Goal: Task Accomplishment & Management: Use online tool/utility

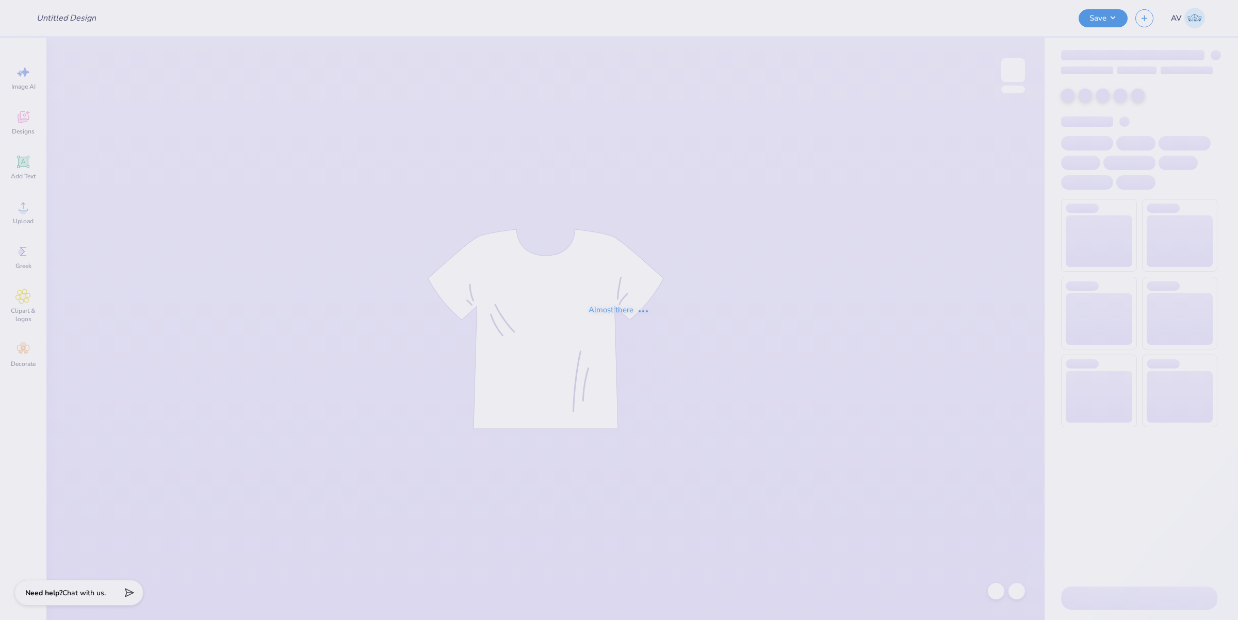
type input "parents wknd"
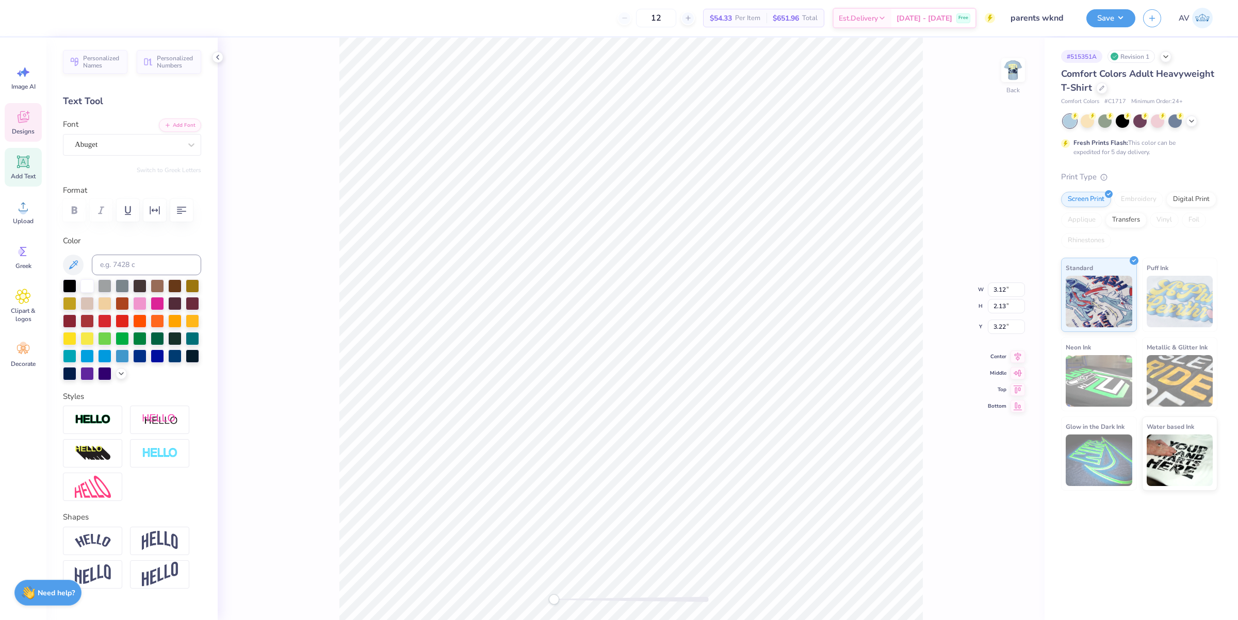
scroll to position [10, 1]
click at [1009, 75] on img at bounding box center [1012, 70] width 41 height 41
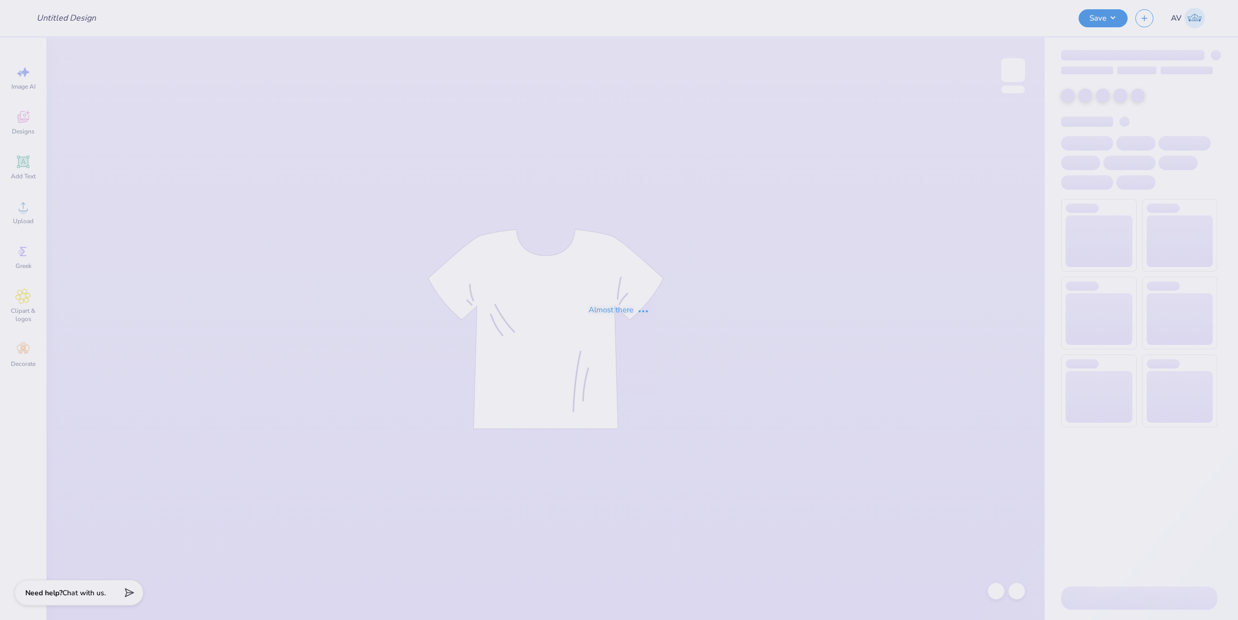
type input "parents weekend"
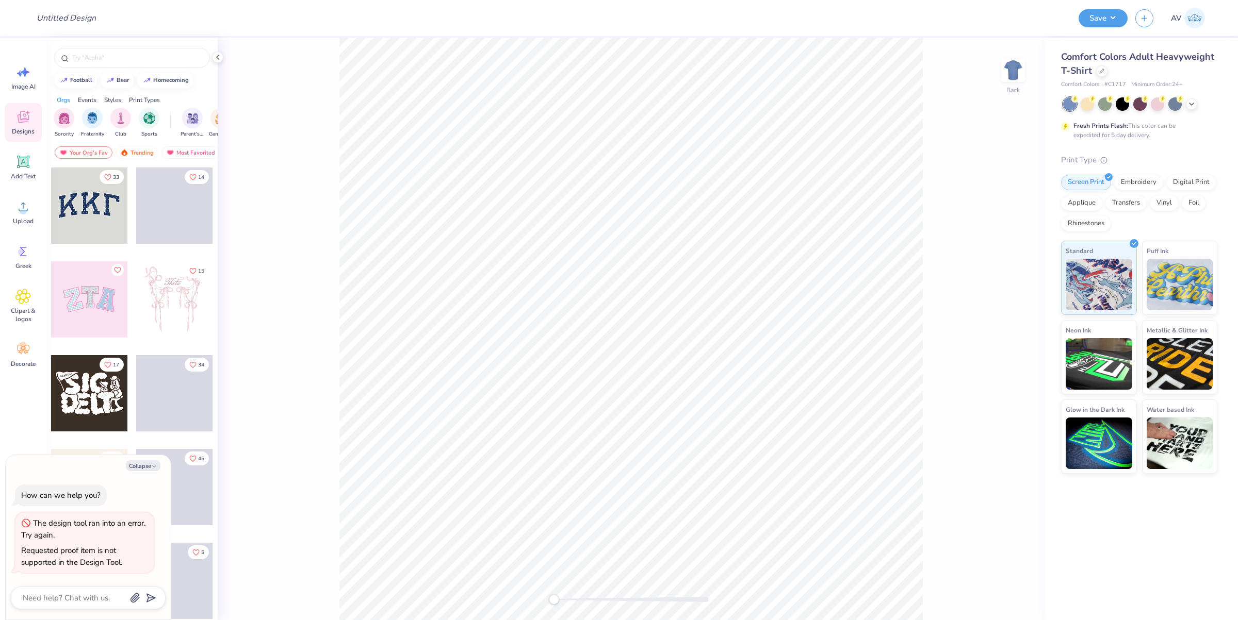
type textarea "x"
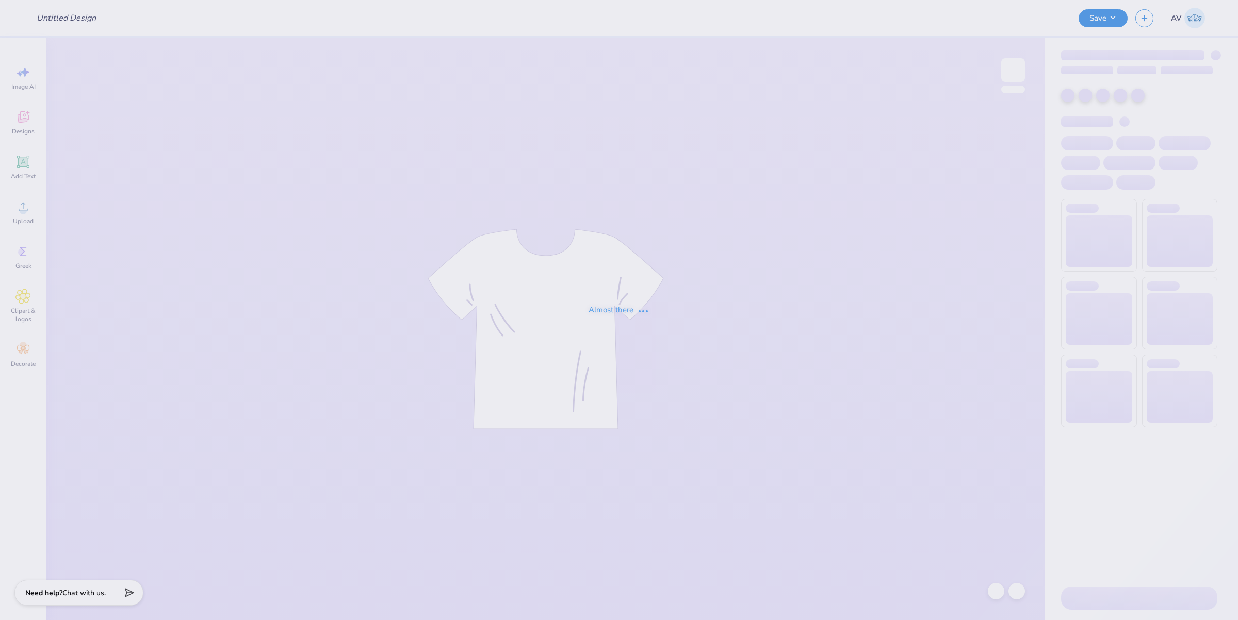
type input "Open Invite Tanks"
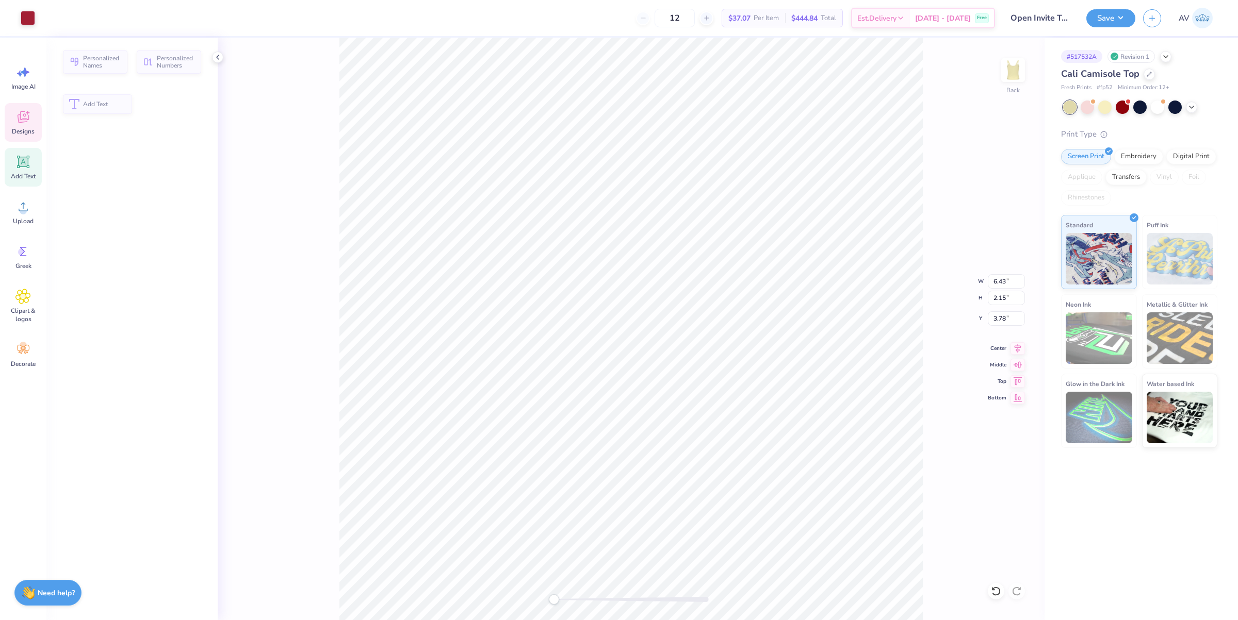
type input "6.43"
type input "2.15"
type input "3.78"
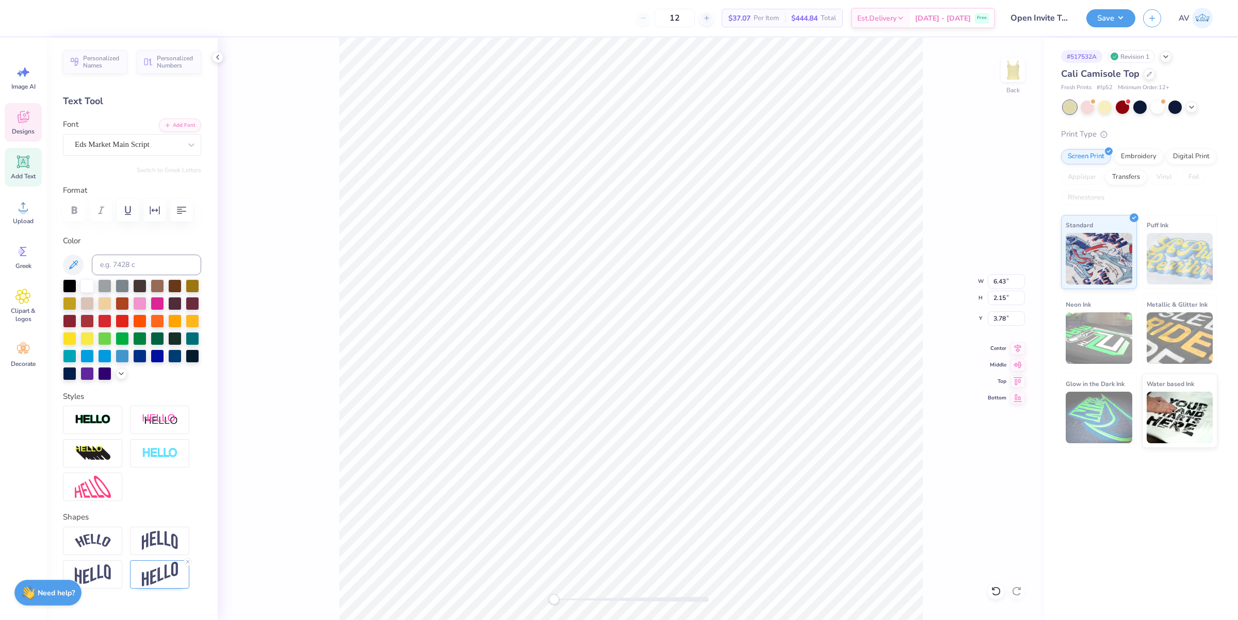
type input "0.59"
type input "0.52"
type input "2.91"
click at [1138, 104] on div at bounding box center [1139, 106] width 13 height 13
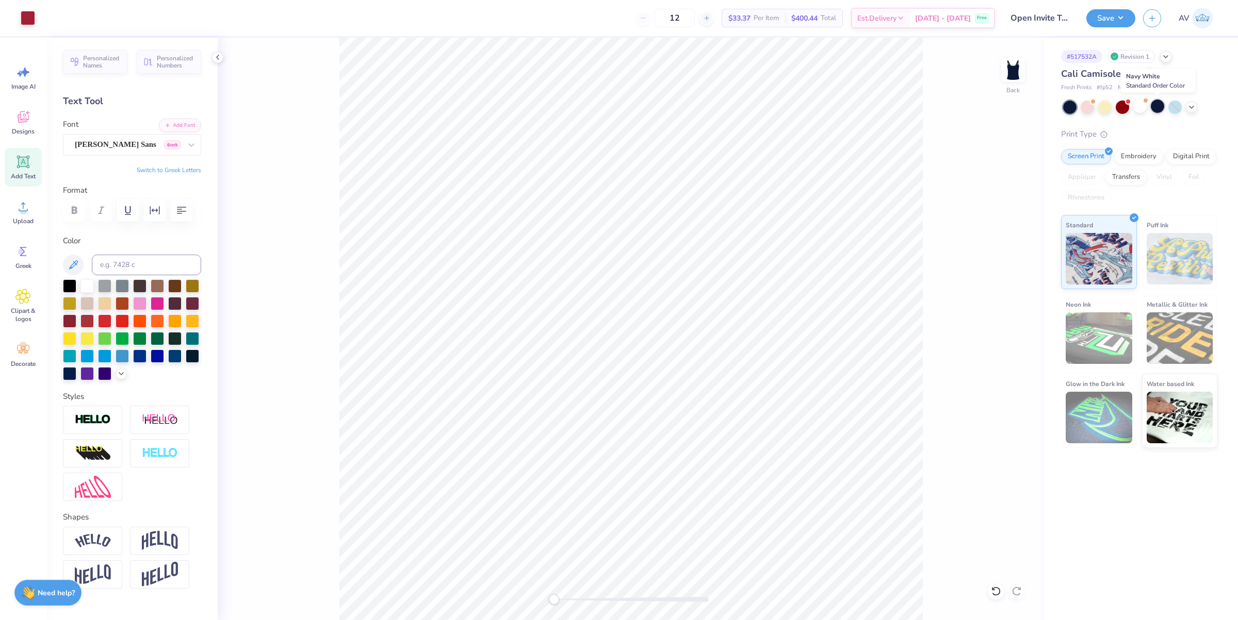
click at [1155, 107] on div at bounding box center [1157, 106] width 13 height 13
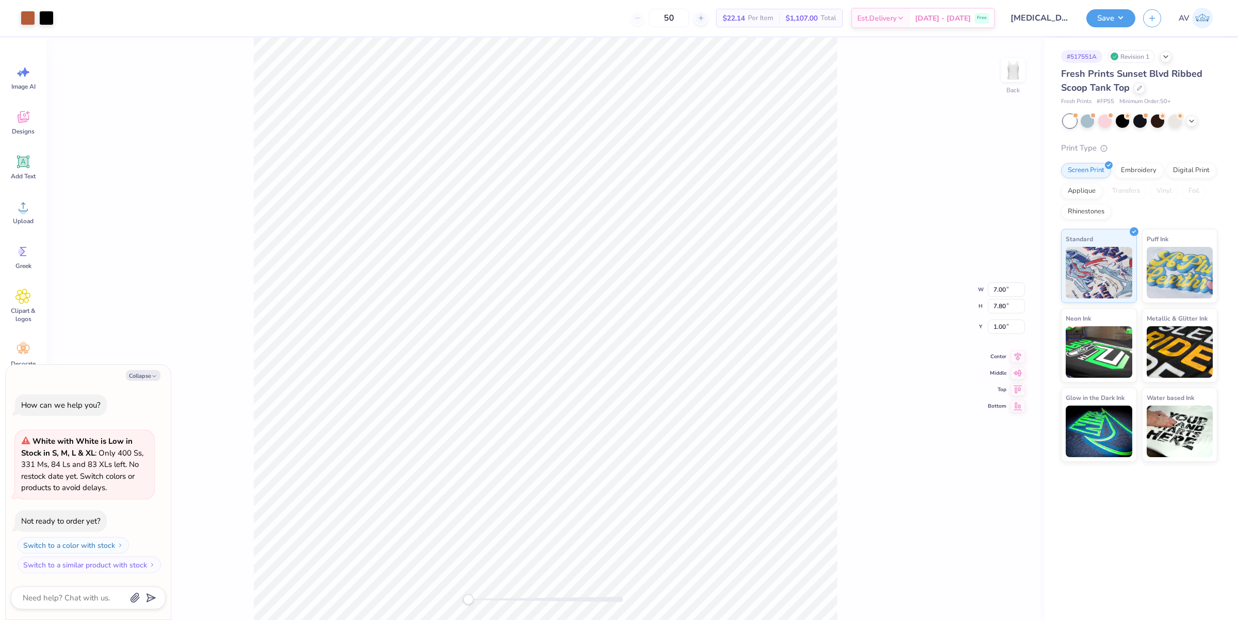
type textarea "x"
type input "1.26"
type input "0.22"
type input "6.42"
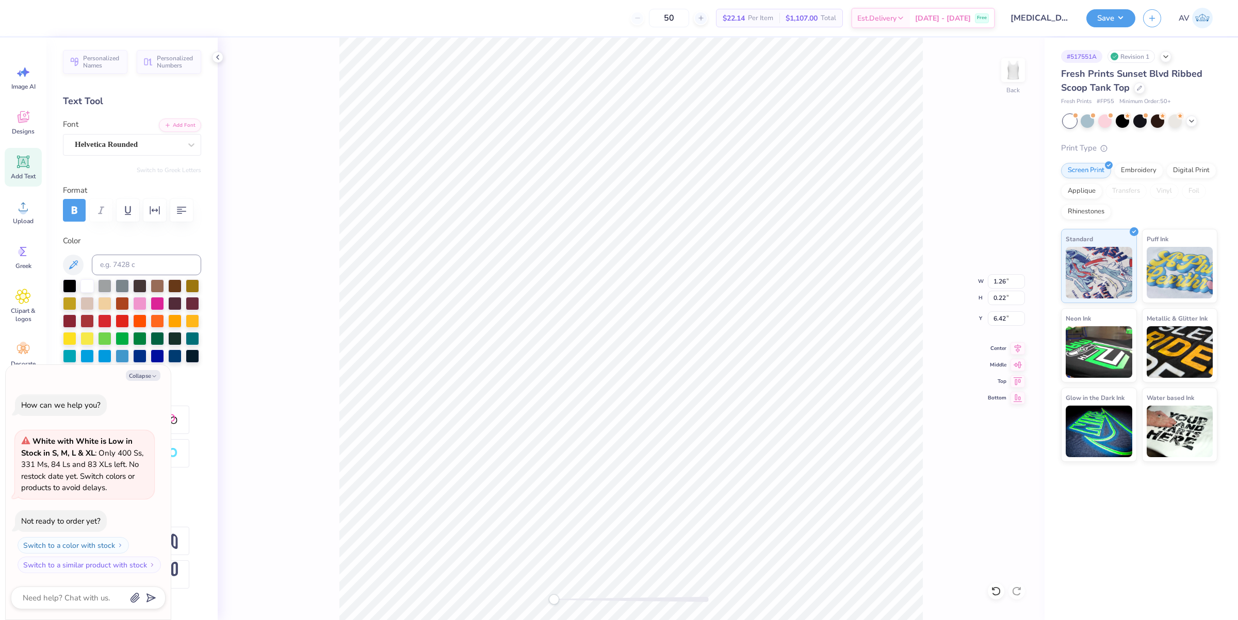
scroll to position [10, 1]
type textarea "x"
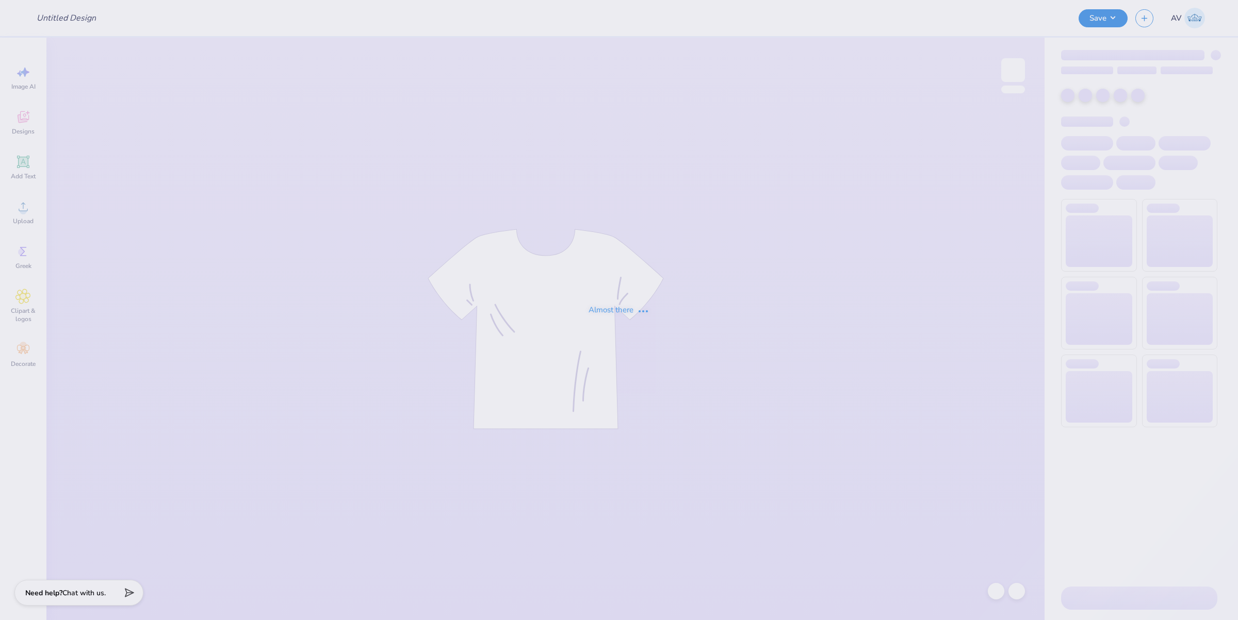
type input "Teyo - Watermelon Bash Design"
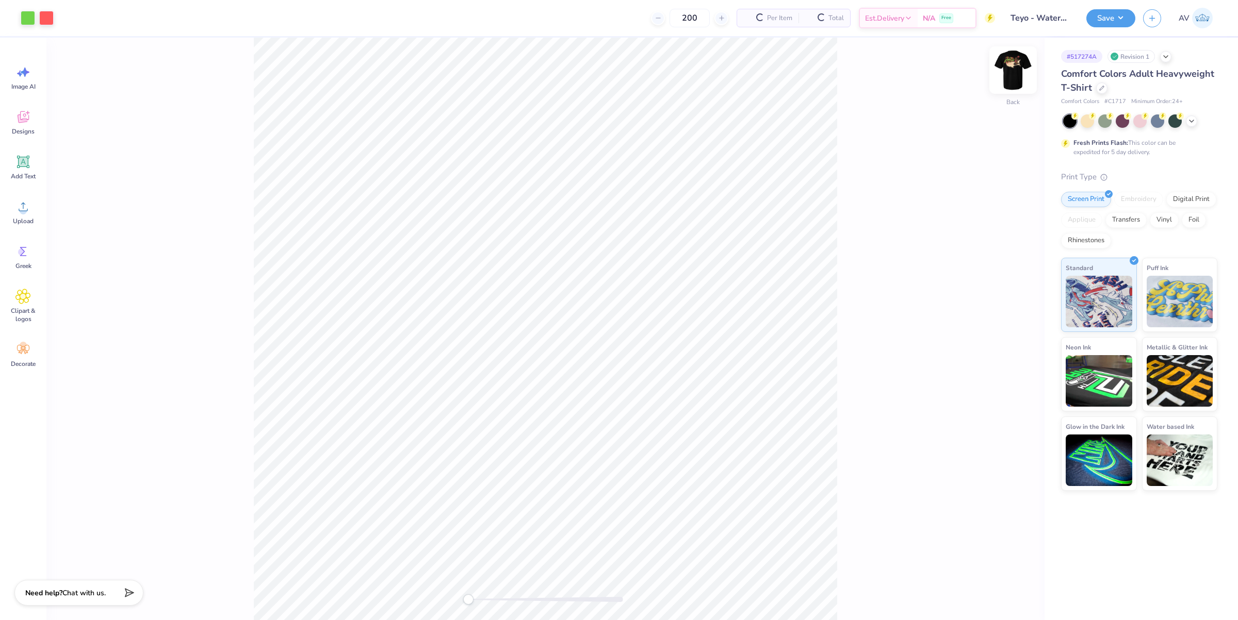
click at [1012, 72] on img at bounding box center [1012, 70] width 41 height 41
click at [525, 431] on li "Ungroup" at bounding box center [539, 428] width 81 height 20
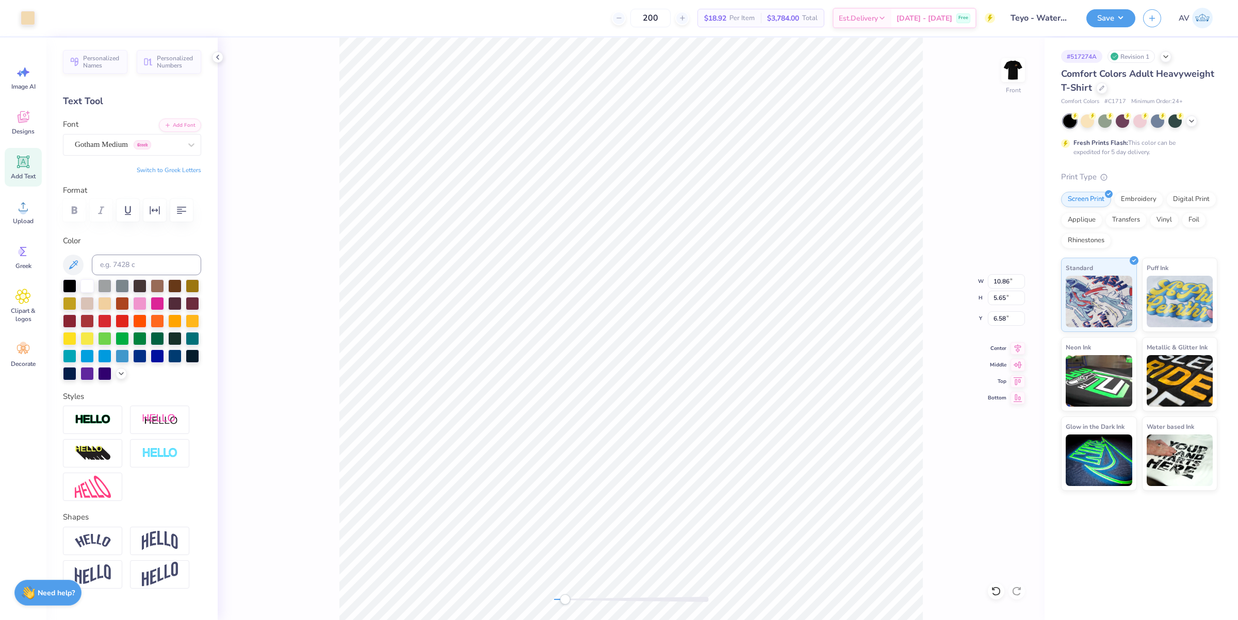
type input "10.86"
type input "5.65"
type input "6.58"
click at [694, 554] on li "Send Backward" at bounding box center [676, 548] width 81 height 20
click at [655, 534] on li "Send to Back" at bounding box center [645, 536] width 81 height 20
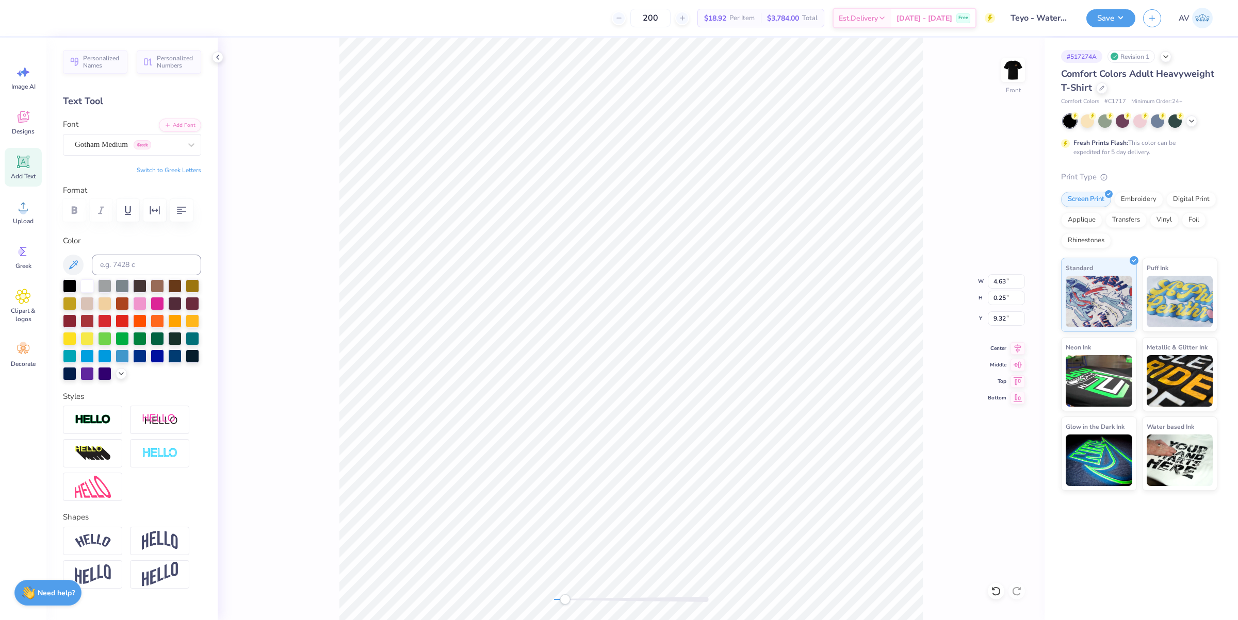
scroll to position [11, 1]
type input "5.18"
type input "8.99"
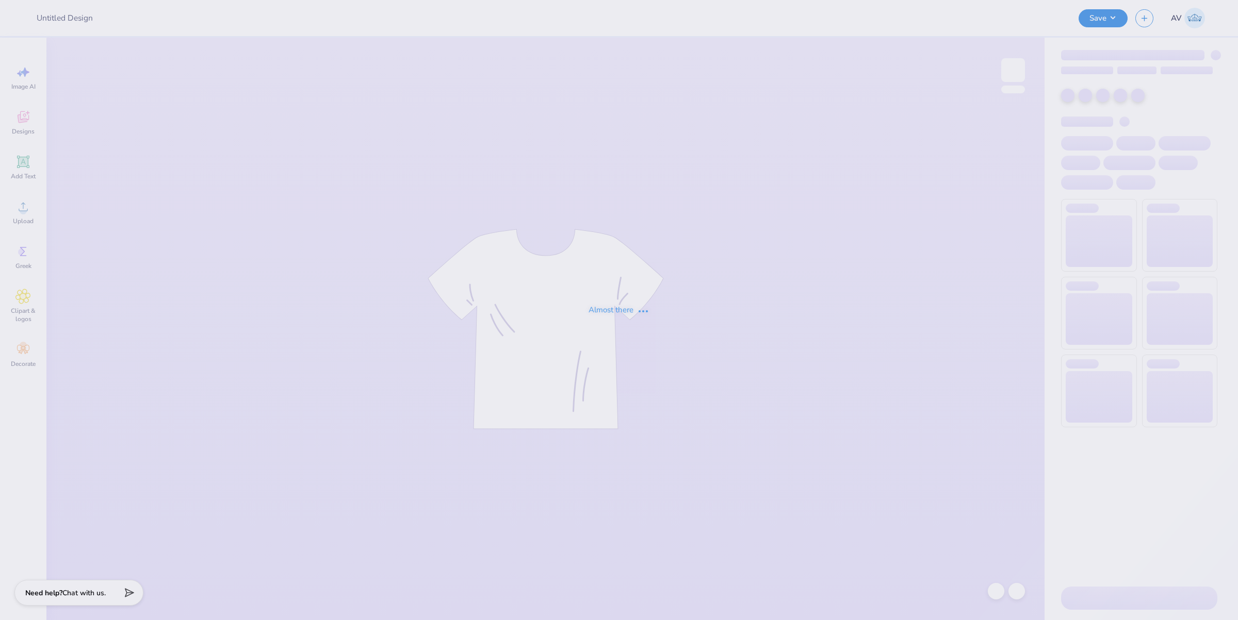
type input "Philo week jerseys"
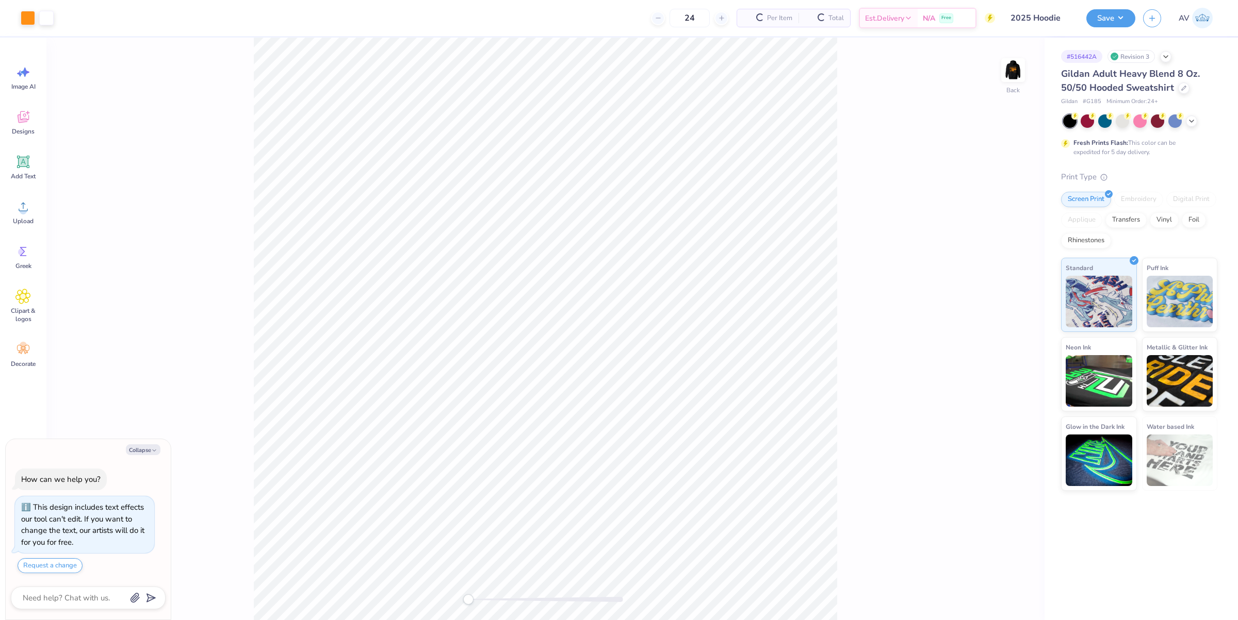
type textarea "x"
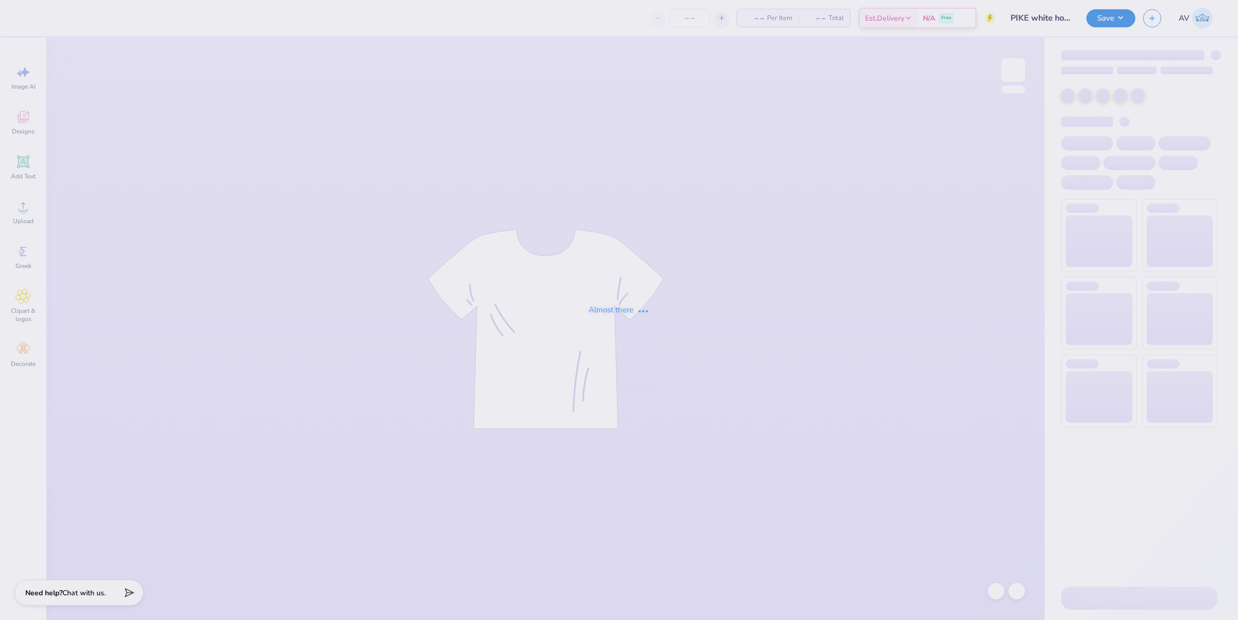
type input "PIKE white hoodie"
type input "24"
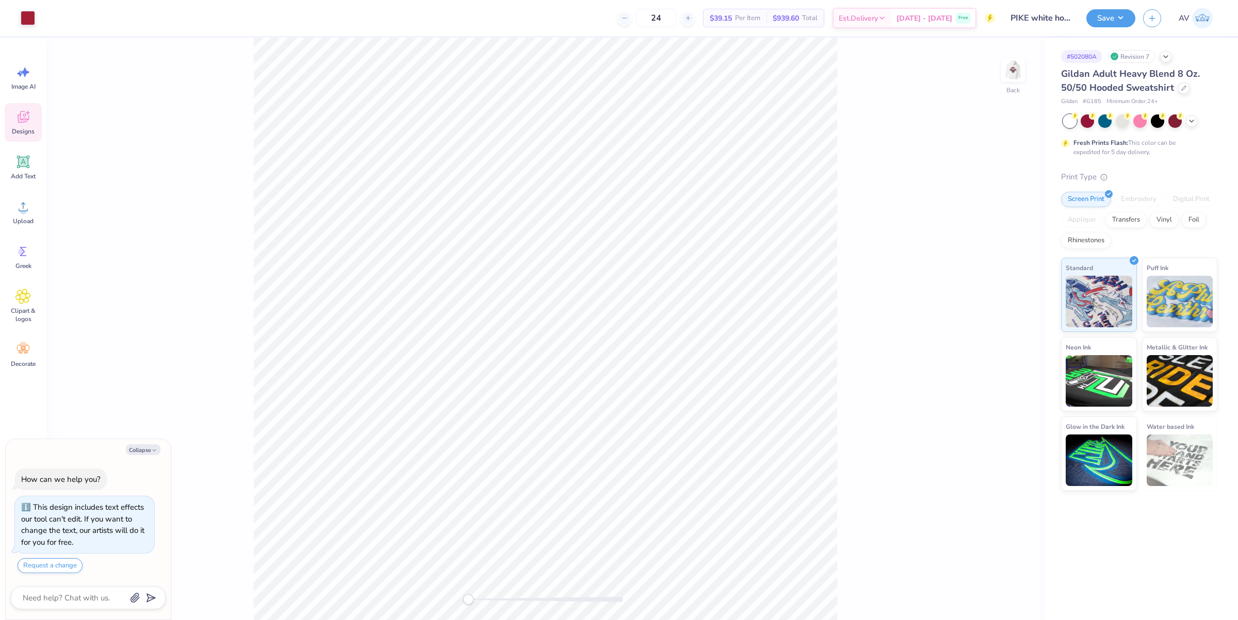
click at [30, 122] on icon at bounding box center [22, 116] width 15 height 15
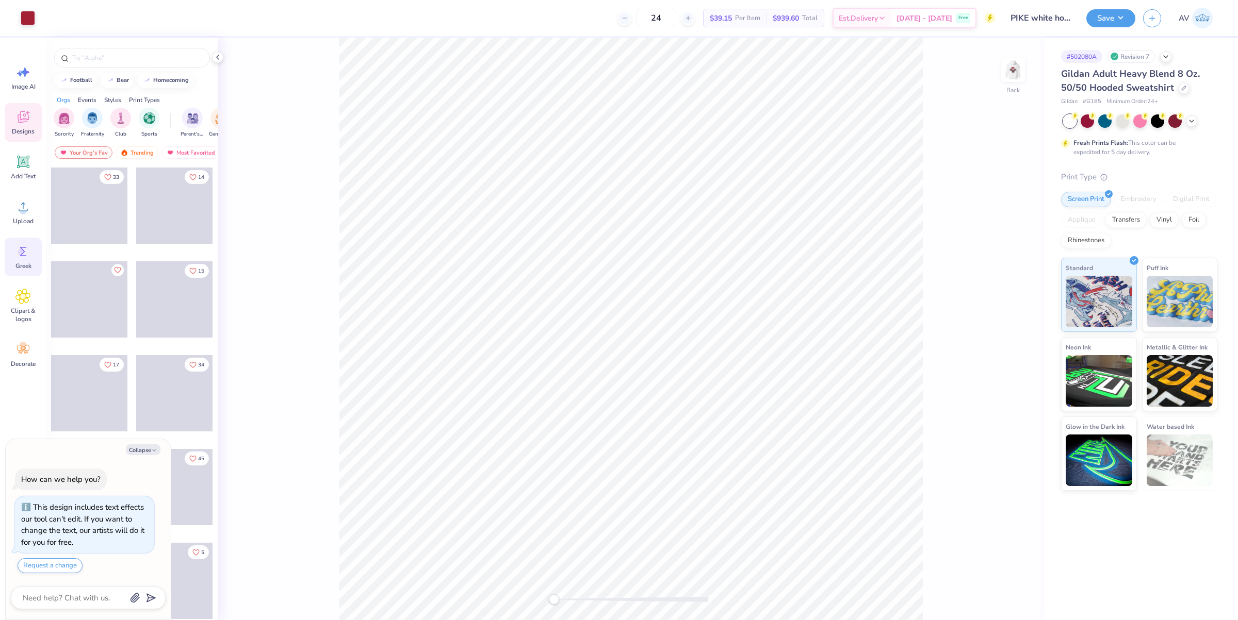
click at [22, 263] on span "Greek" at bounding box center [23, 266] width 16 height 8
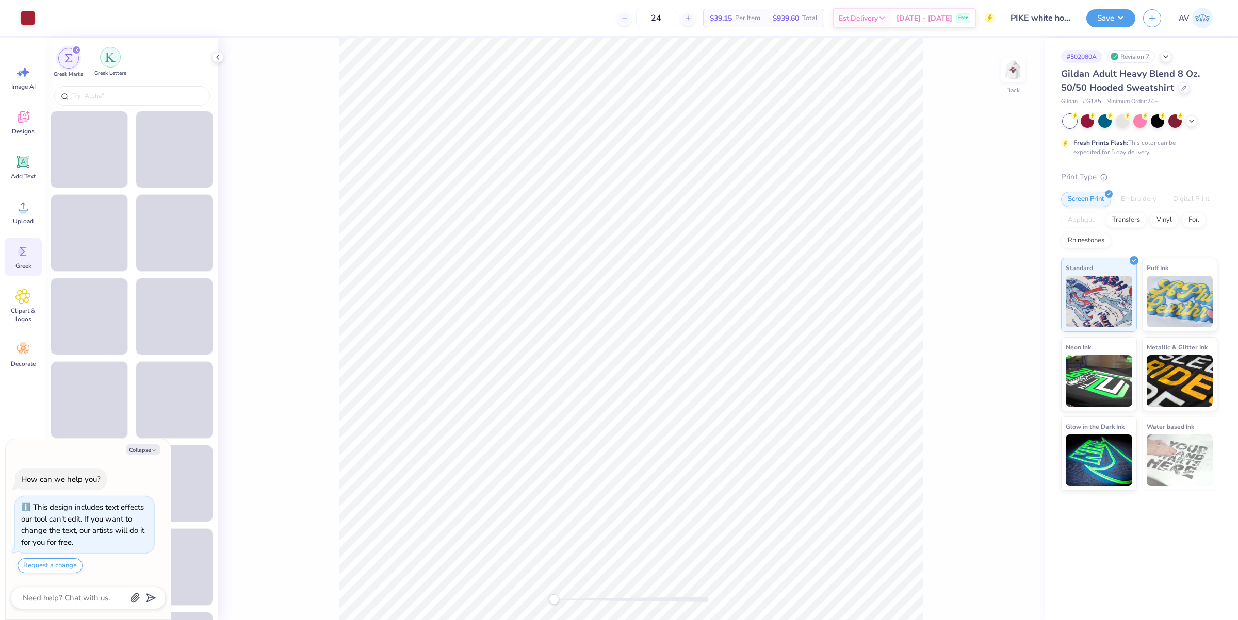
click at [114, 60] on img "filter for Greek Letters" at bounding box center [110, 57] width 10 height 10
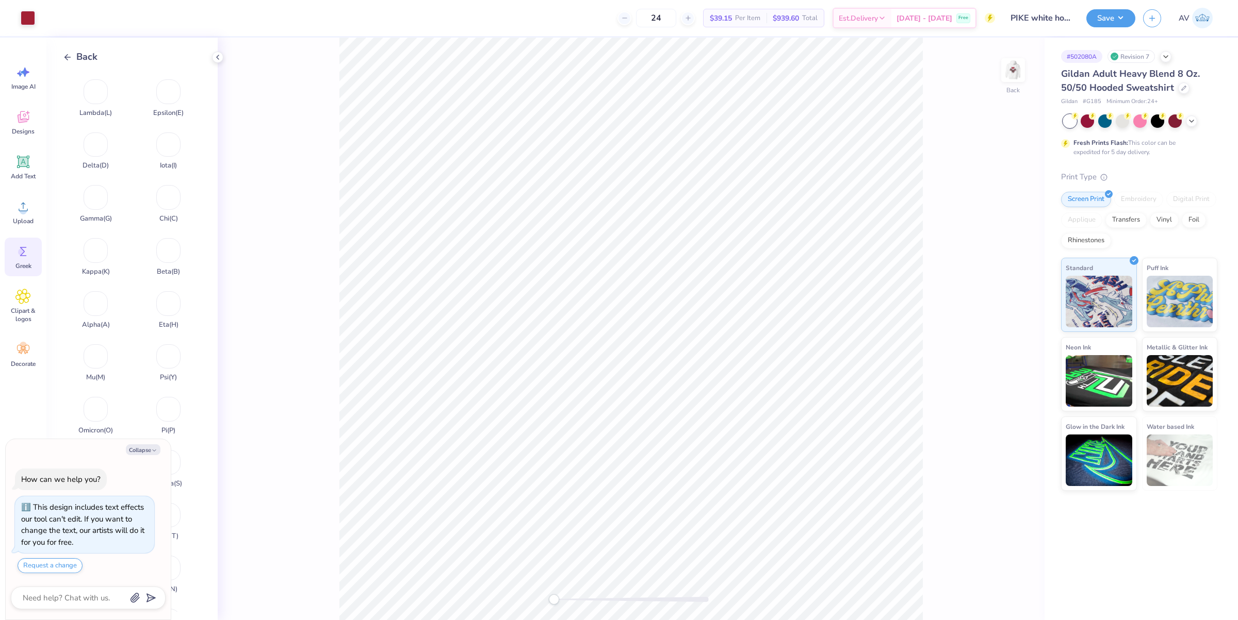
click at [71, 54] on icon at bounding box center [67, 57] width 9 height 9
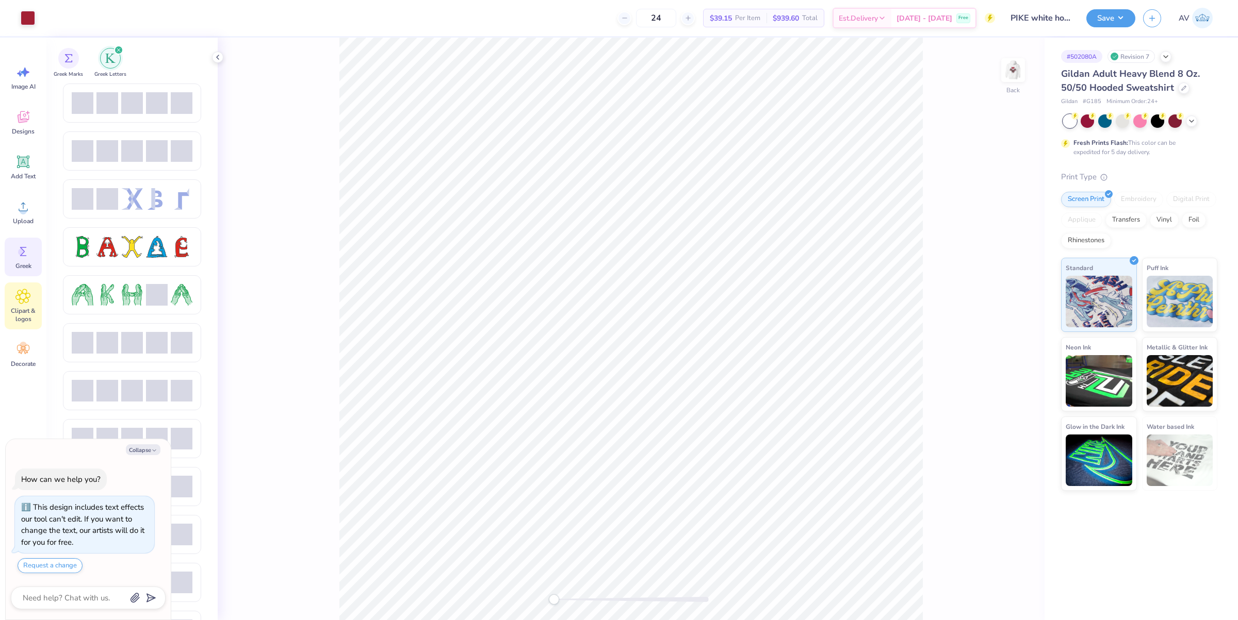
click at [28, 307] on span "Clipart & logos" at bounding box center [23, 315] width 34 height 17
type textarea "x"
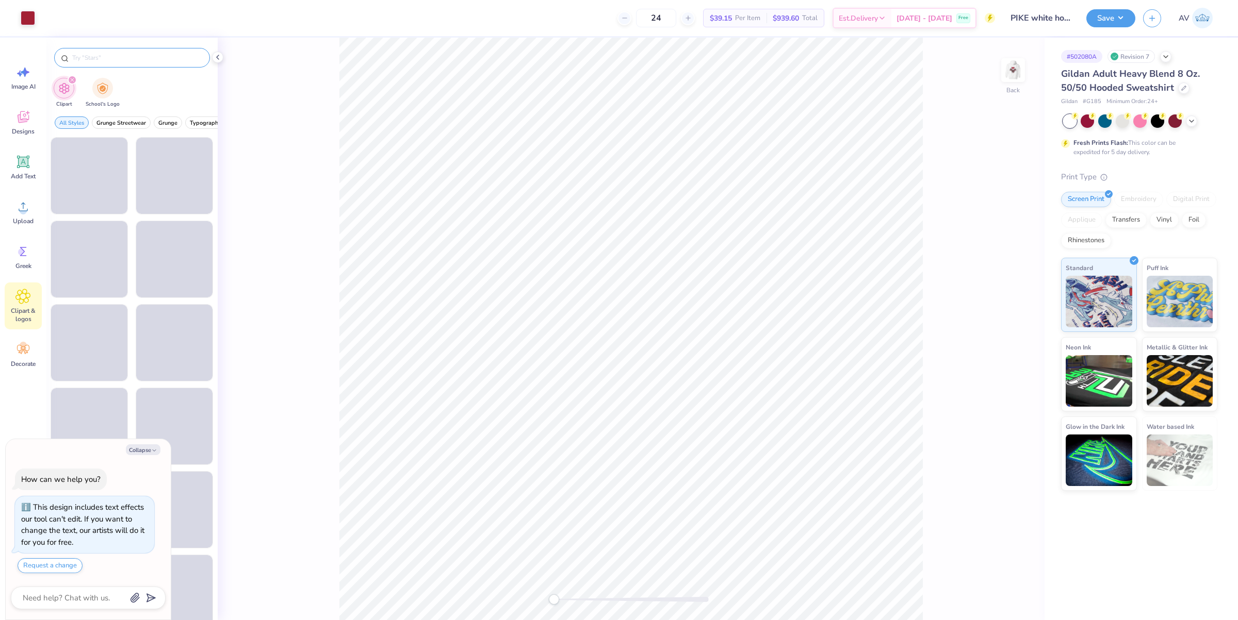
click at [138, 62] on input "text" at bounding box center [137, 58] width 132 height 10
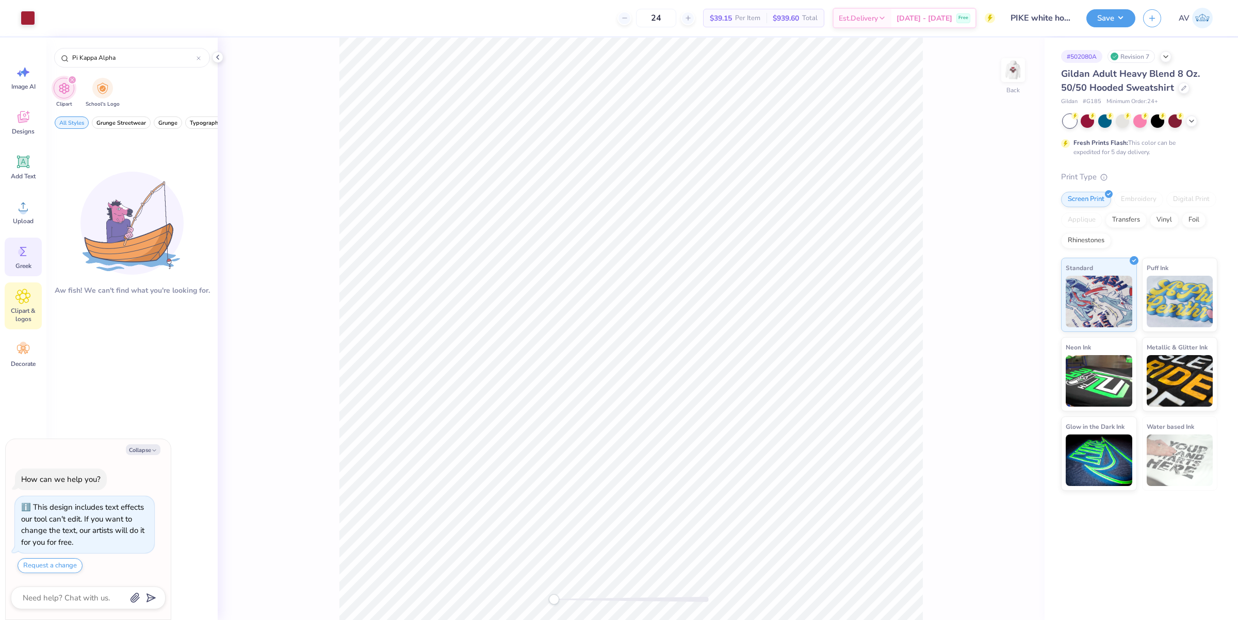
type input "Pi Kappa Alpha"
click at [26, 253] on icon at bounding box center [22, 251] width 15 height 15
type textarea "x"
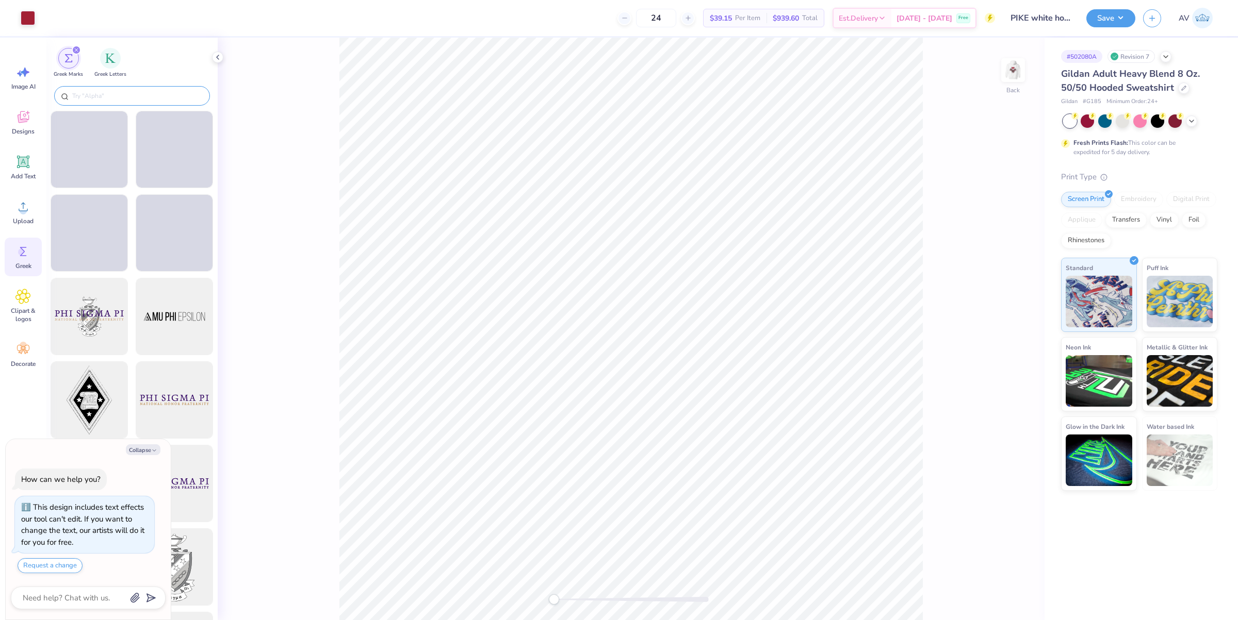
click at [122, 92] on input "text" at bounding box center [137, 96] width 132 height 10
paste input "Pi Kappa Alpha"
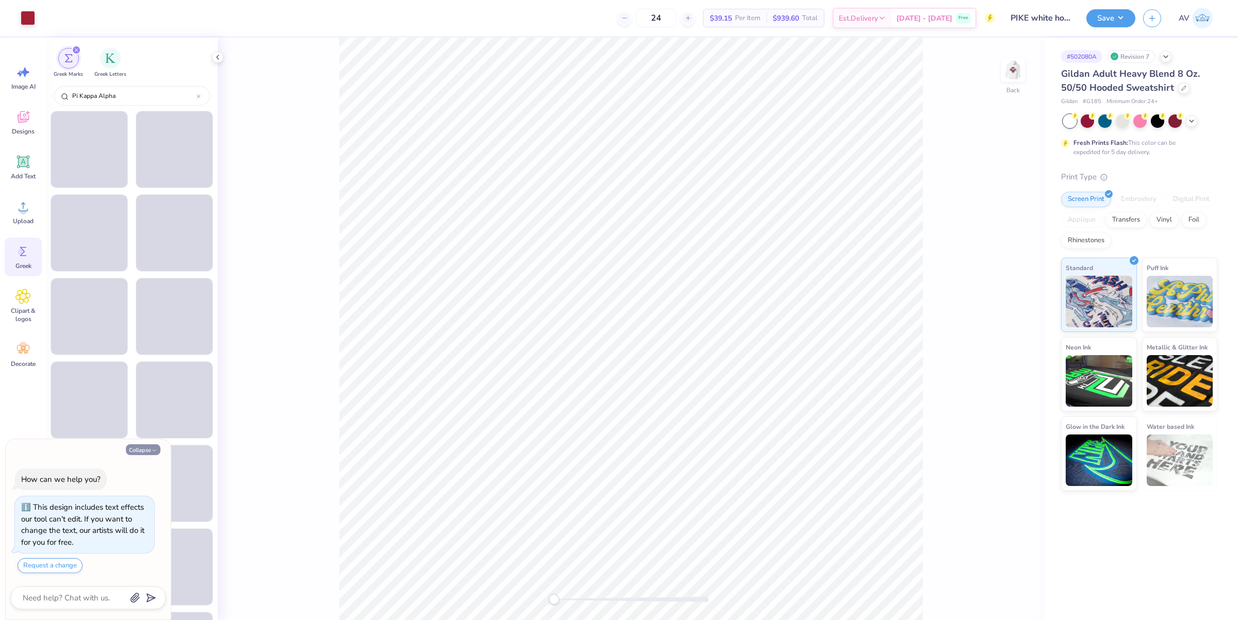
type input "Pi Kappa Alpha"
click at [149, 450] on button "Collapse" at bounding box center [143, 450] width 35 height 11
type textarea "x"
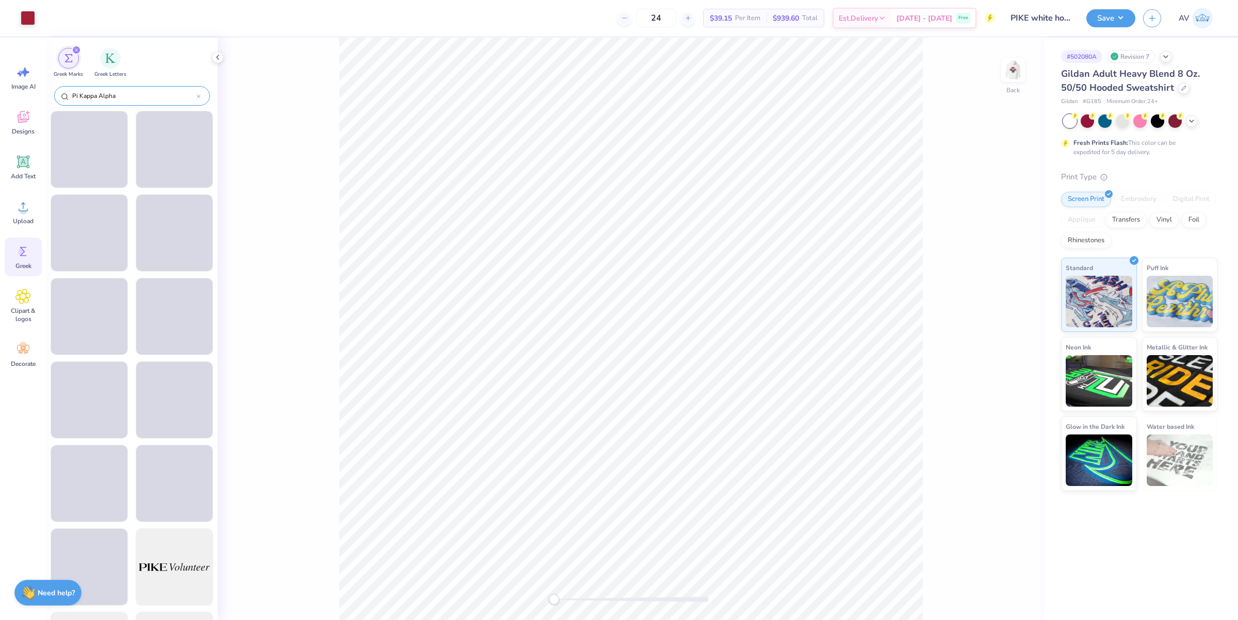
click at [122, 96] on input "Pi Kappa Alpha" at bounding box center [133, 96] width 125 height 10
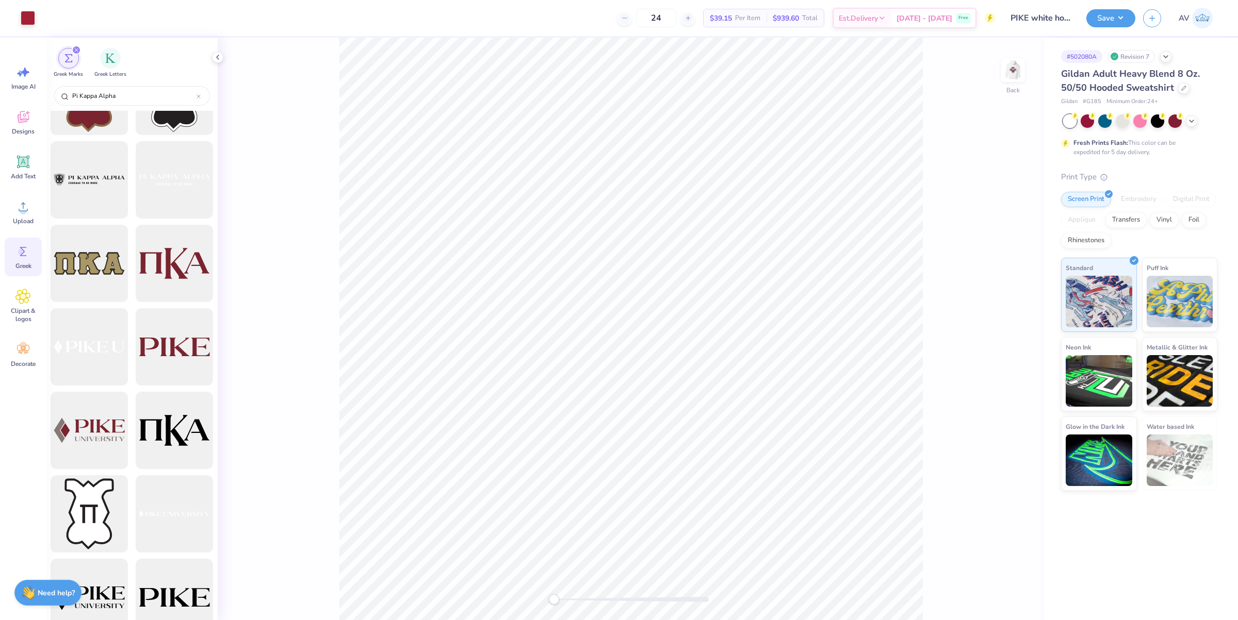
scroll to position [967, 0]
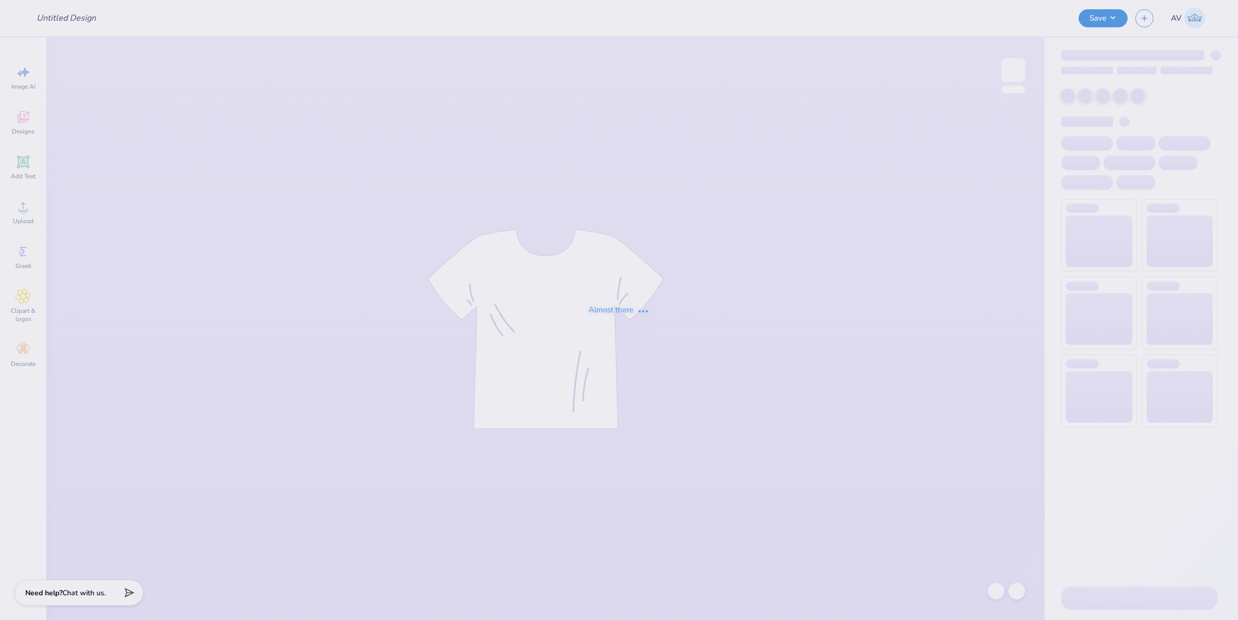
type input "UD [MEDICAL_DATA] Parents Weekend Merch 2025"
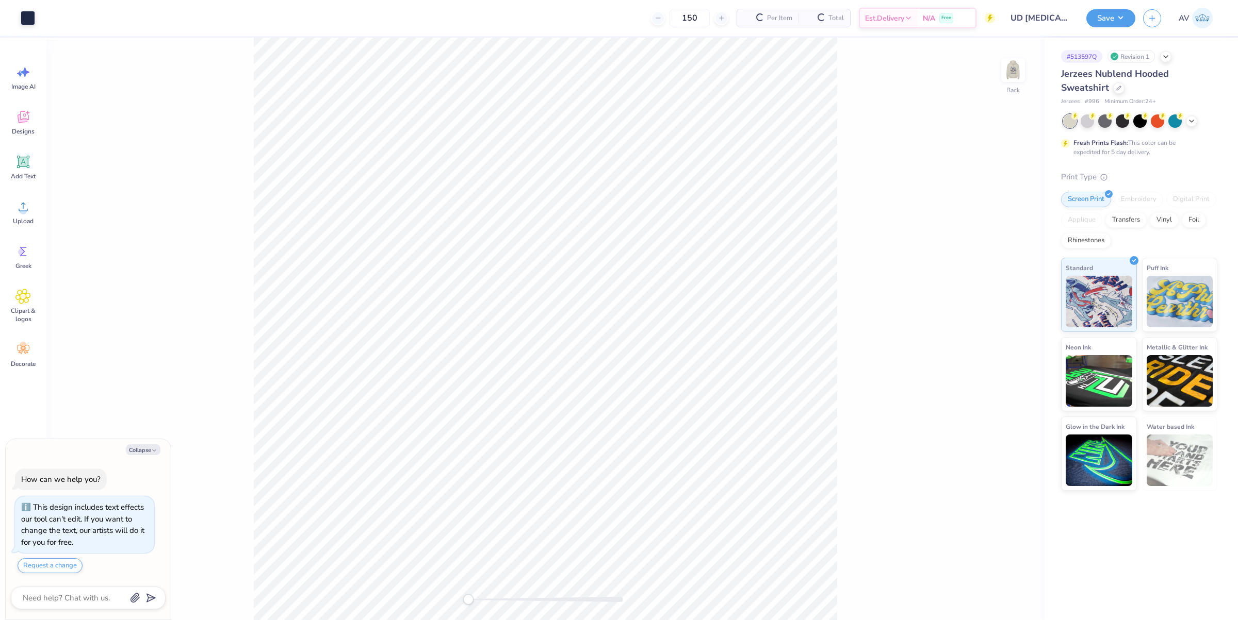
type textarea "x"
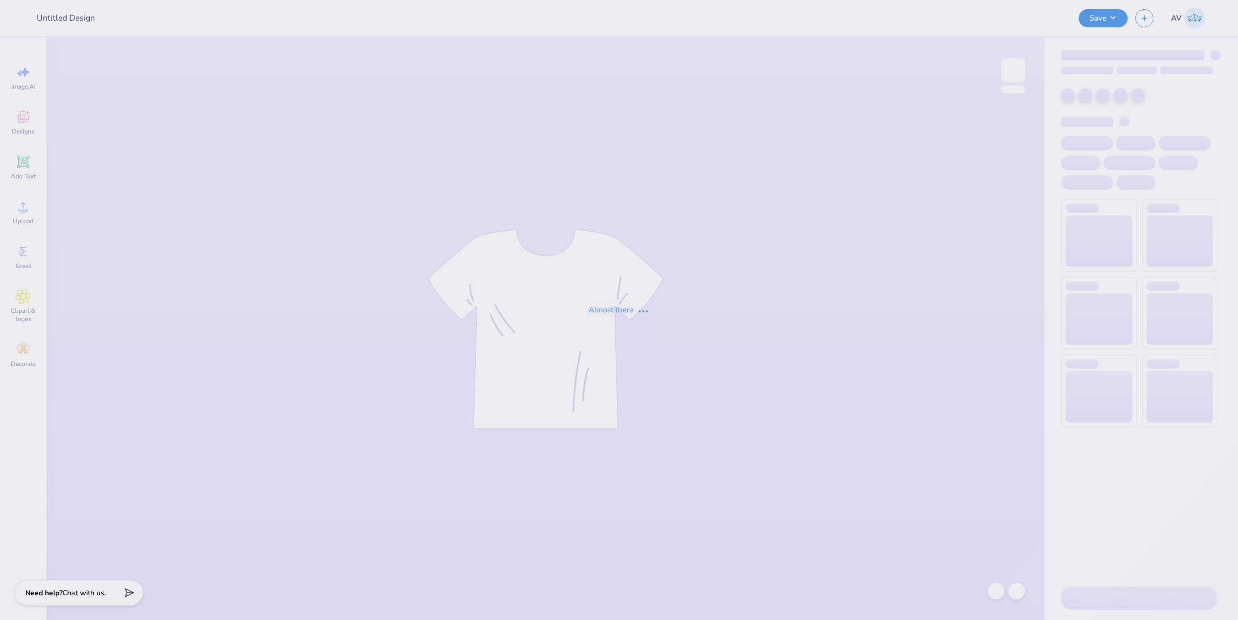
type input "MIT Executive Education"
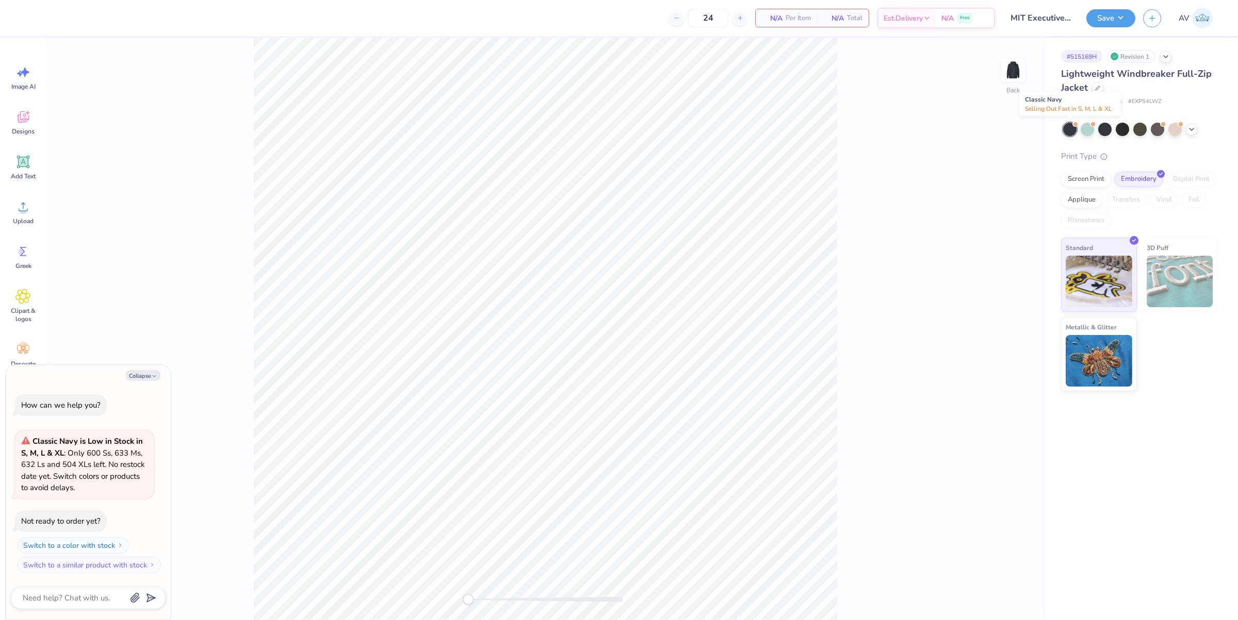
type textarea "x"
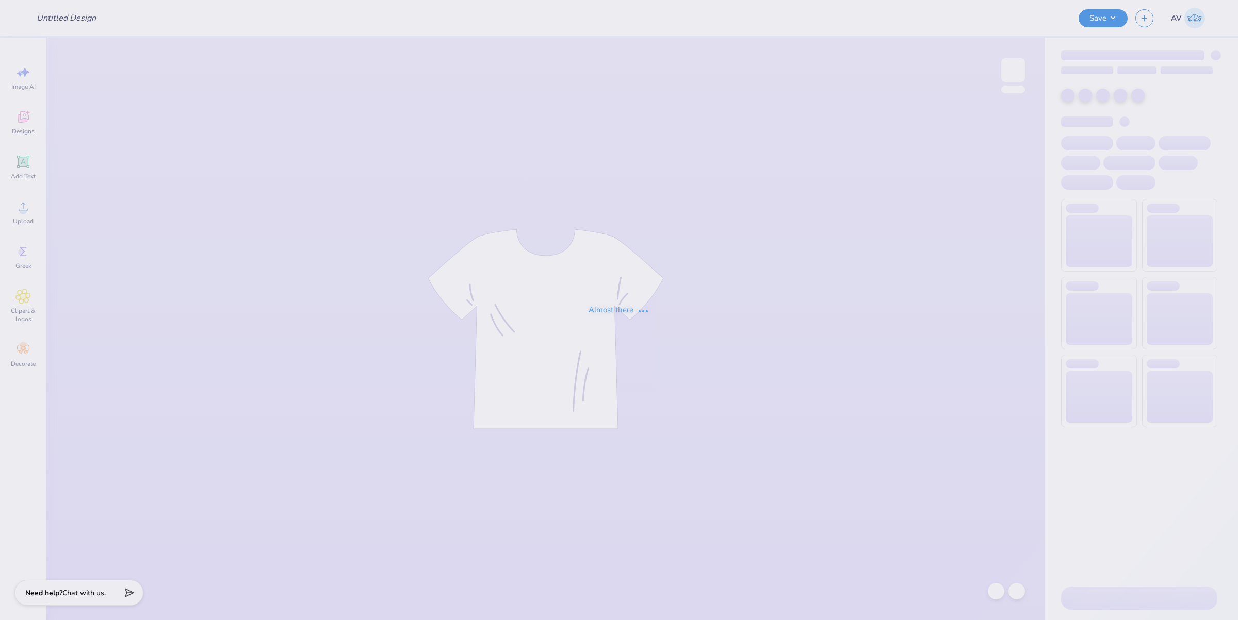
type input "Pi Kappa Epsilon crews"
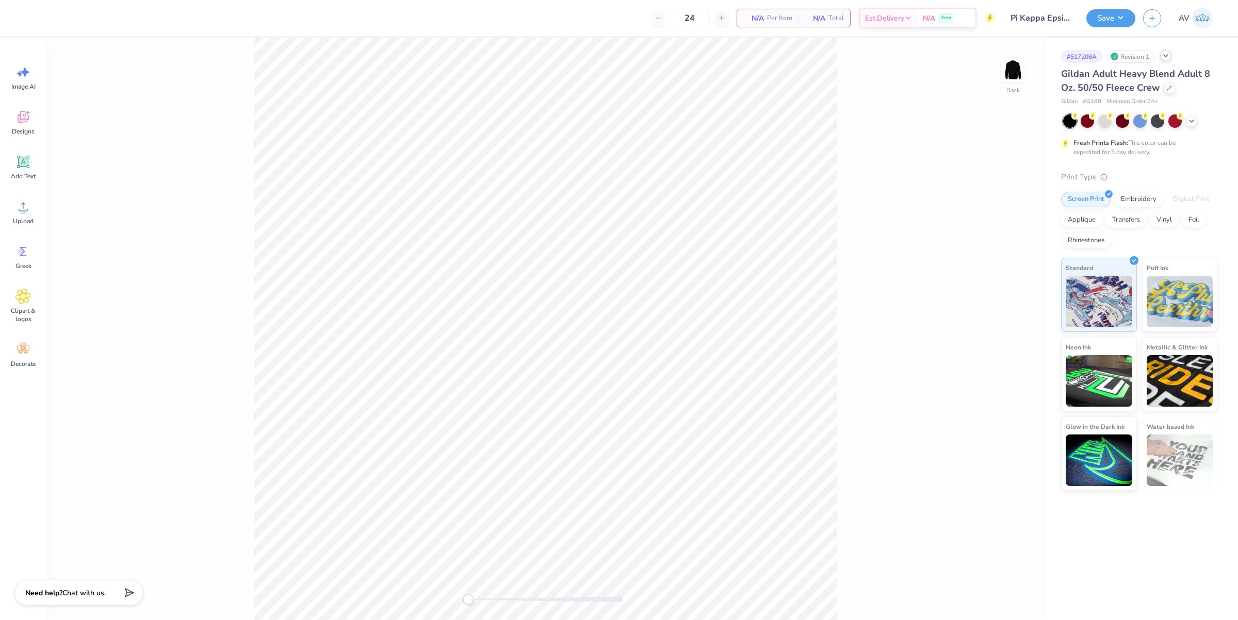
click at [1161, 55] on div at bounding box center [1165, 55] width 11 height 11
